Goal: Navigation & Orientation: Go to known website

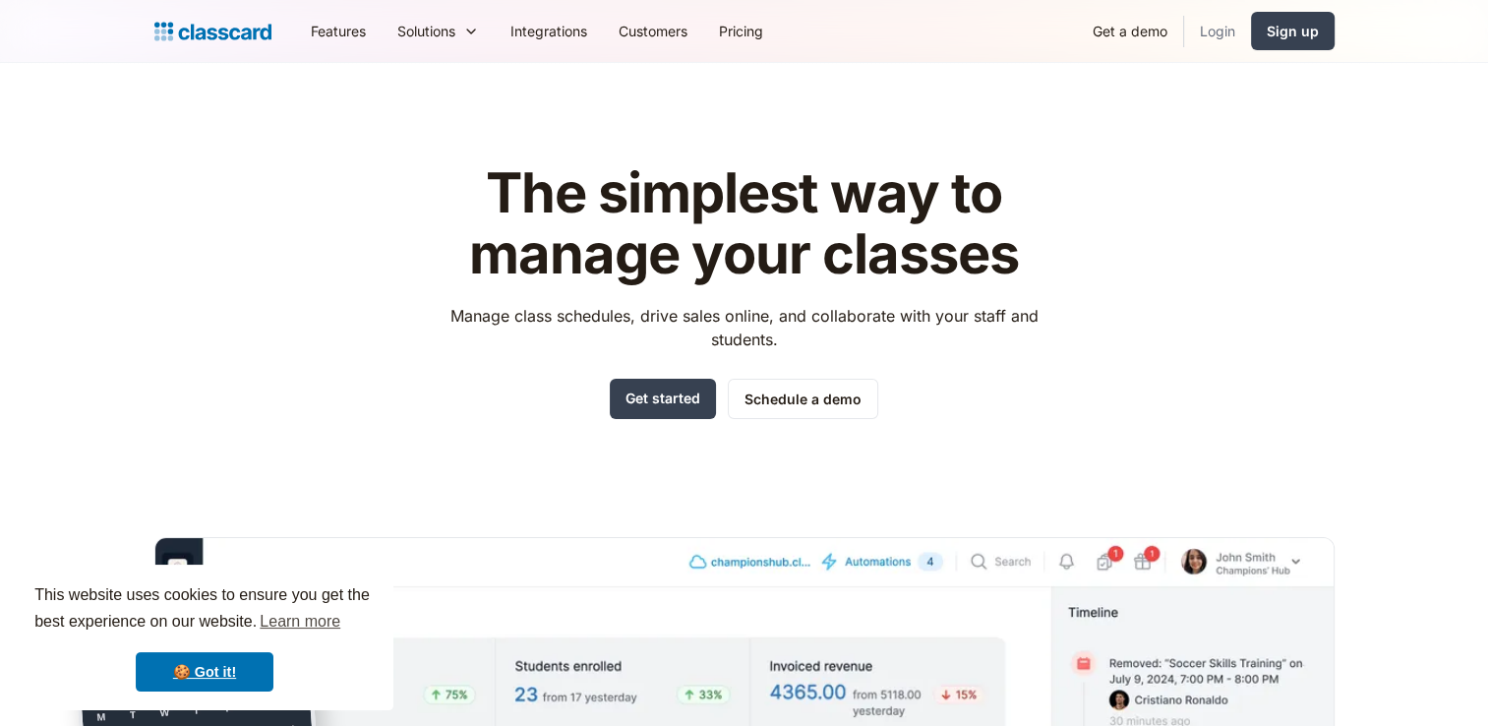
click at [1235, 26] on link "Login" at bounding box center [1217, 31] width 67 height 44
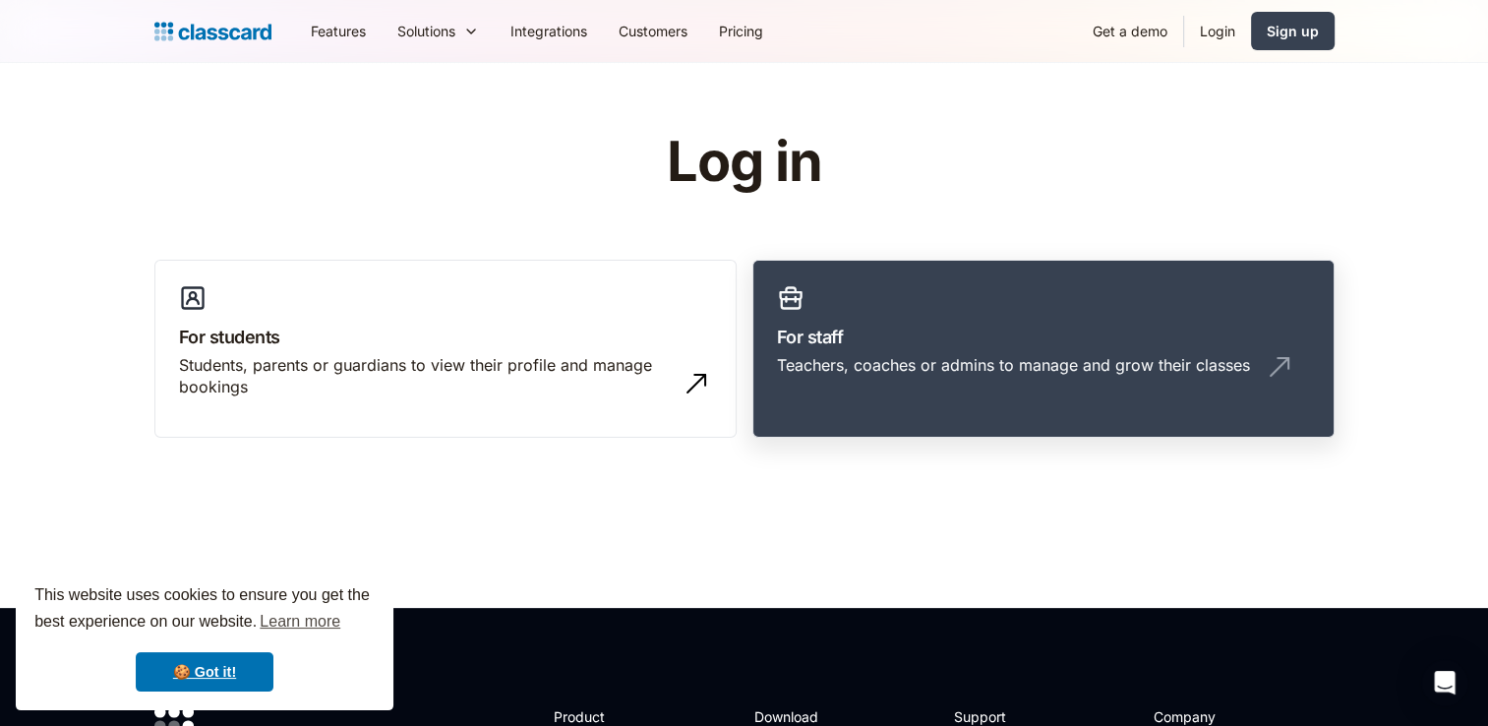
click at [1048, 375] on div "Teachers, coaches or admins to manage and grow their classes" at bounding box center [1013, 365] width 473 height 22
